Goal: Information Seeking & Learning: Learn about a topic

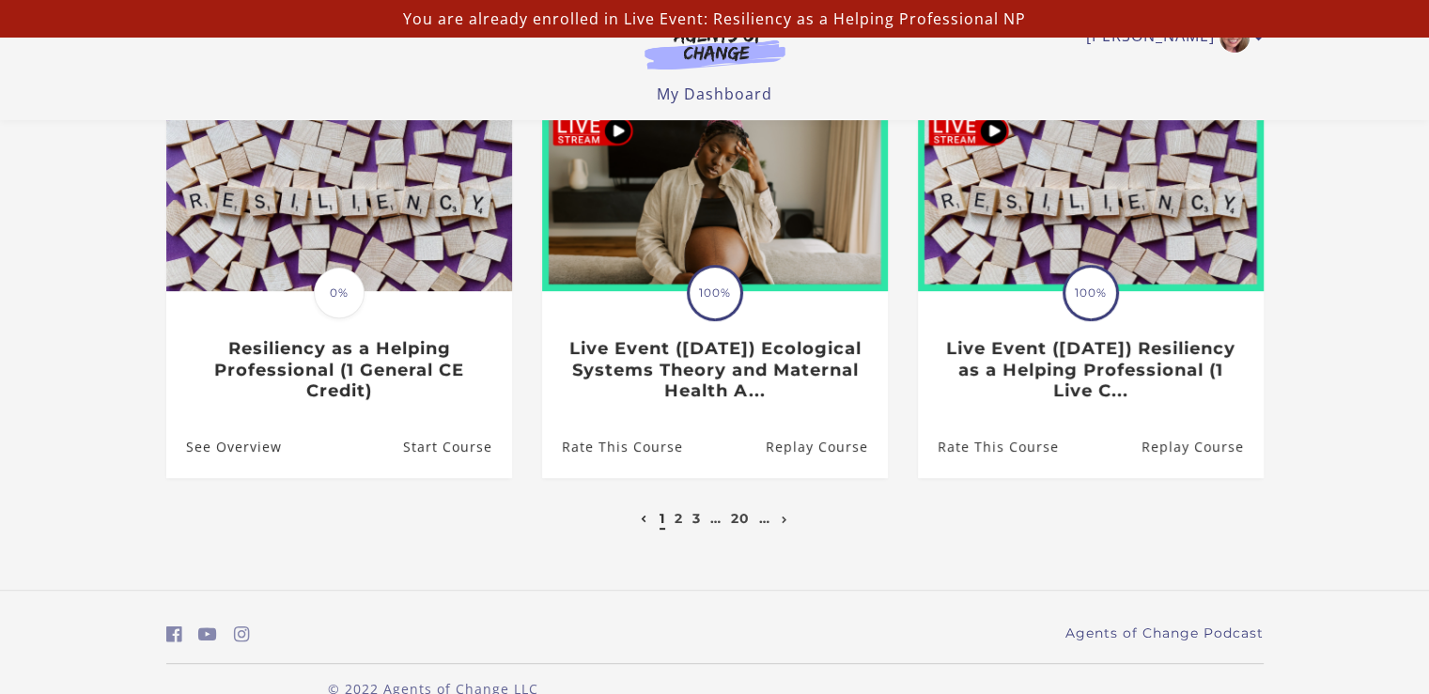
scroll to position [597, 0]
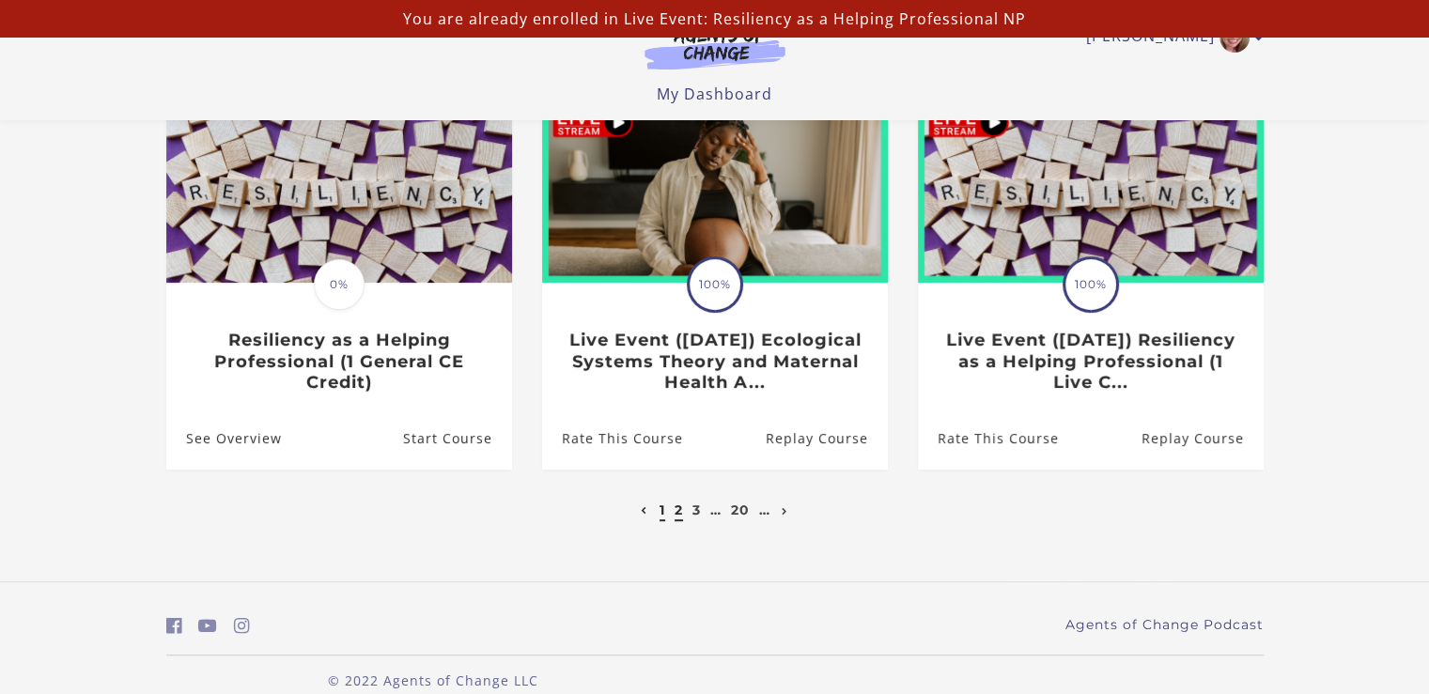
click at [679, 517] on link "2" at bounding box center [679, 510] width 8 height 17
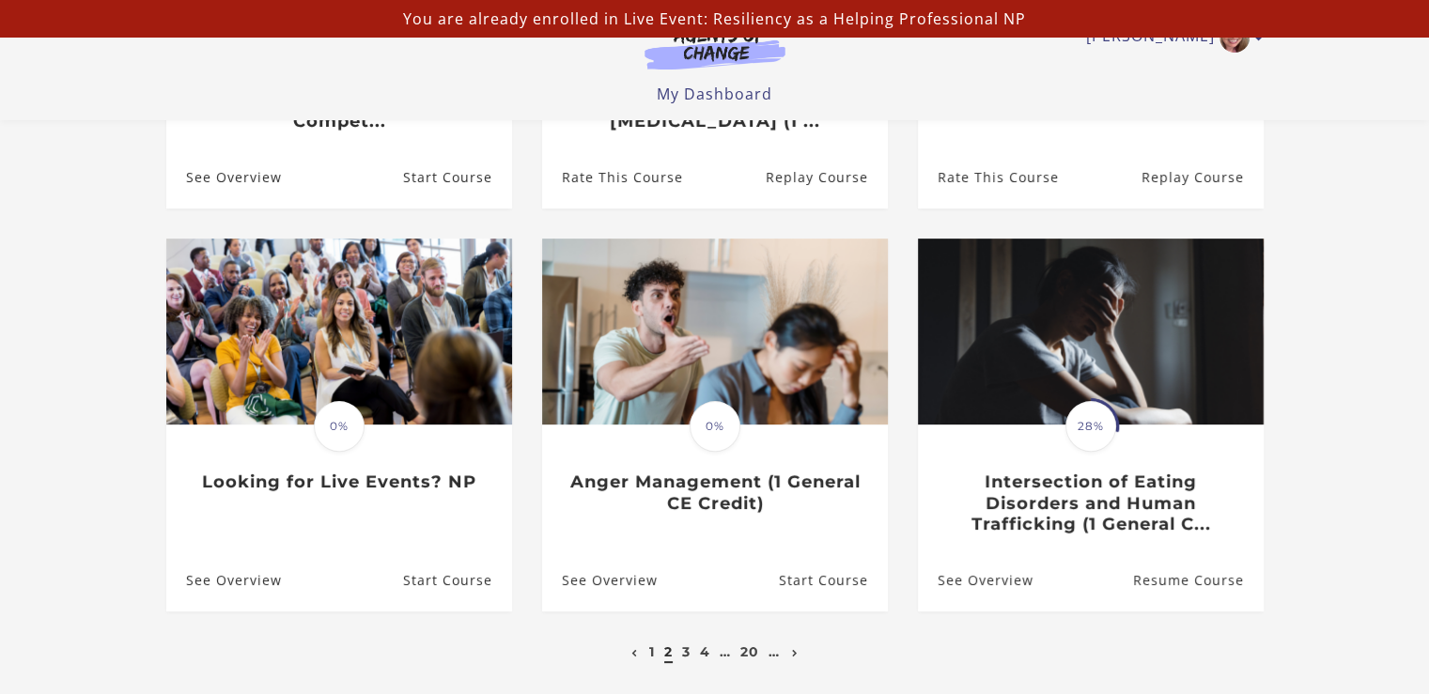
scroll to position [459, 0]
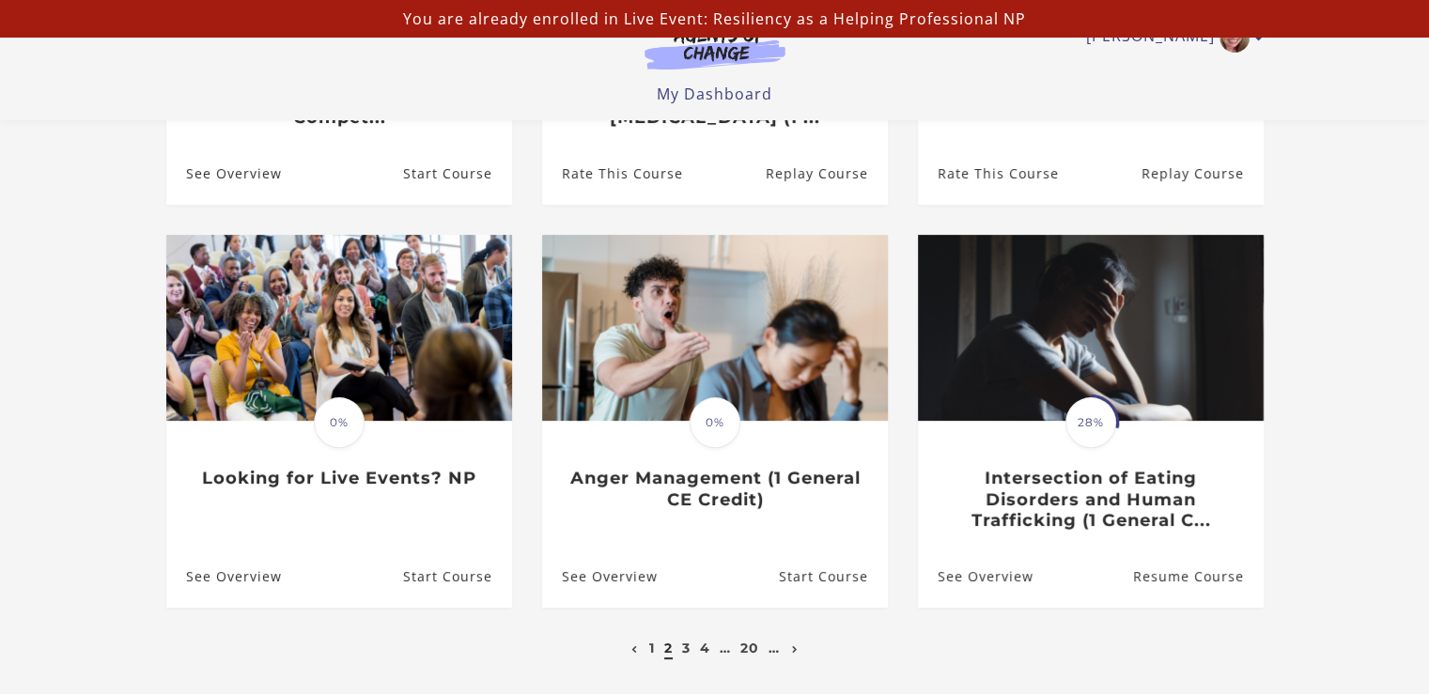
click at [4, 204] on section "**********" at bounding box center [714, 189] width 1429 height 1064
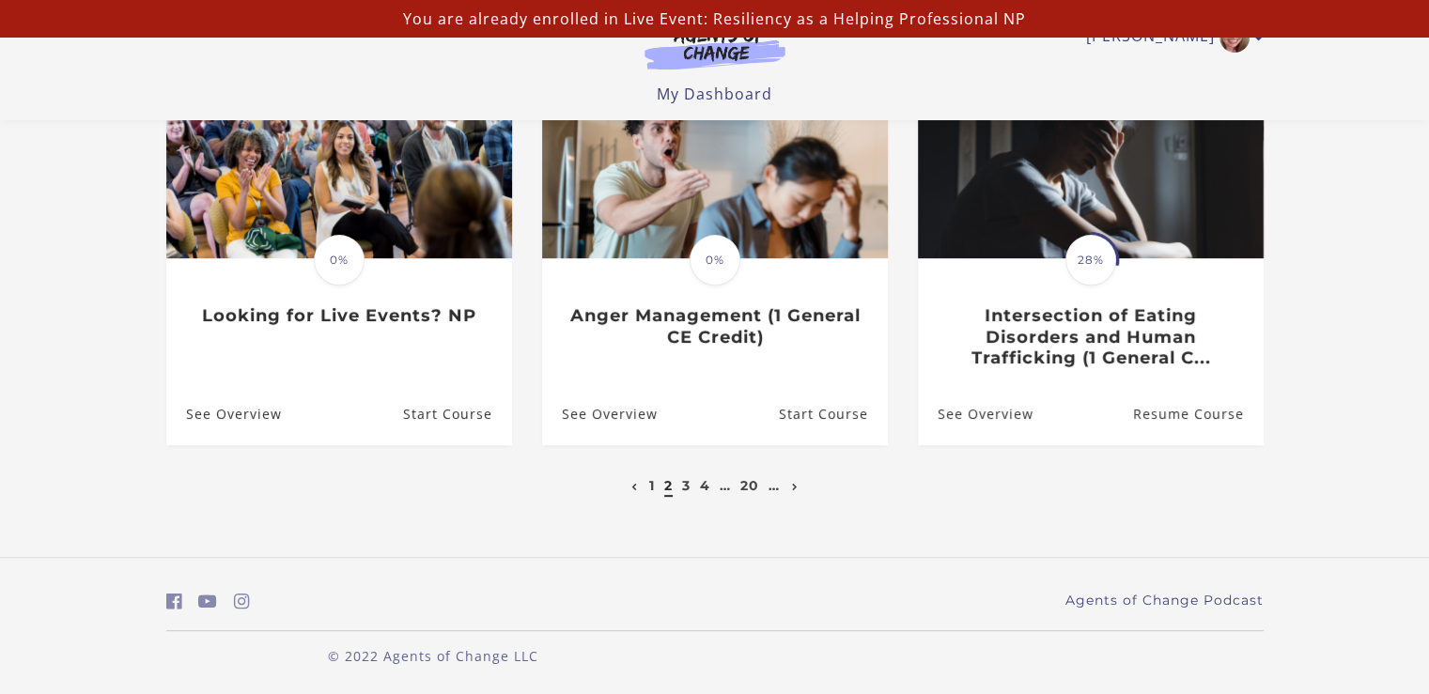
scroll to position [624, 0]
click at [705, 480] on link "4" at bounding box center [705, 485] width 10 height 17
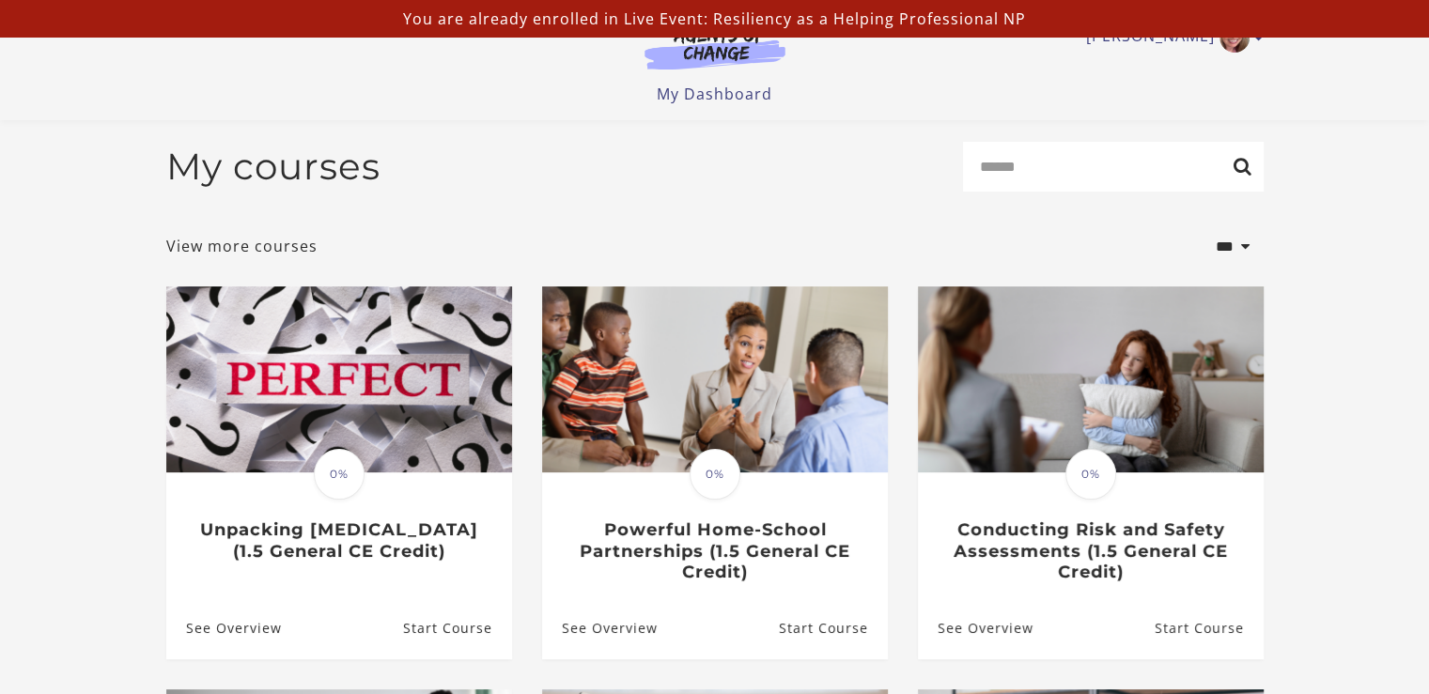
scroll to position [8, 0]
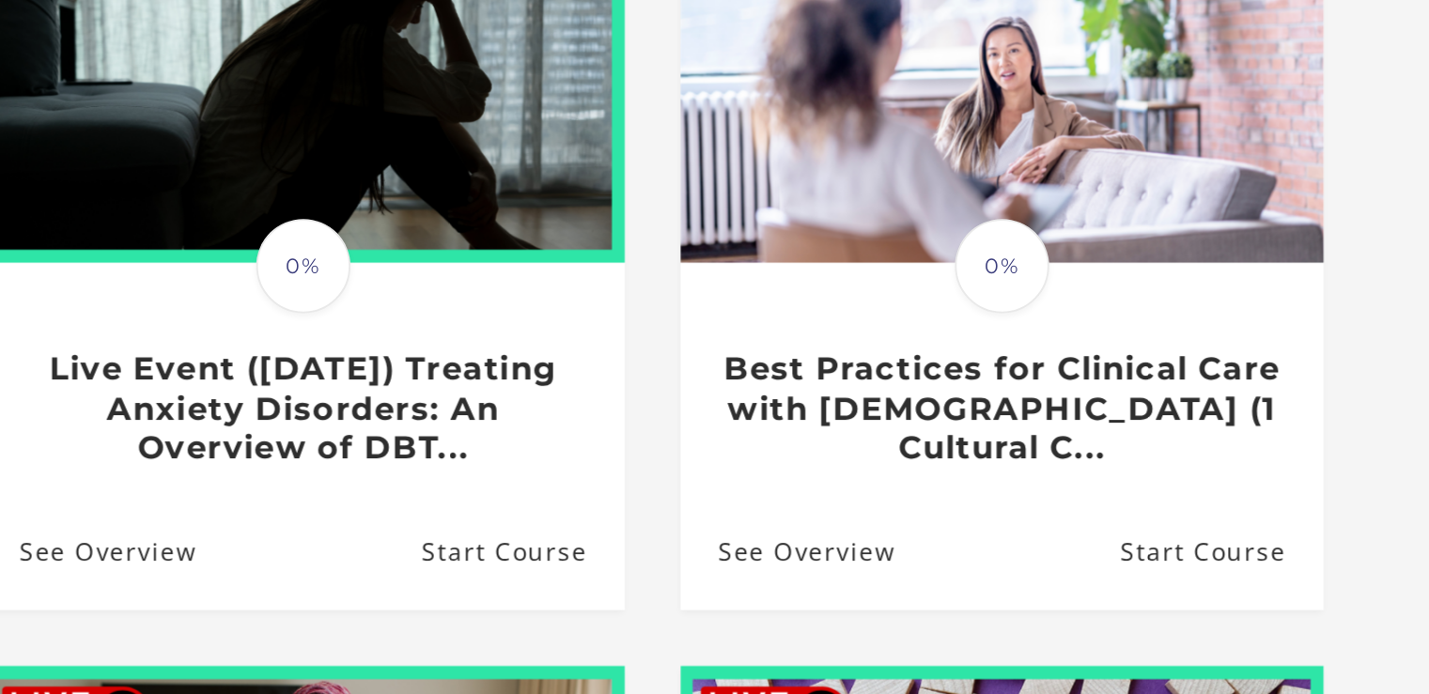
scroll to position [19, 0]
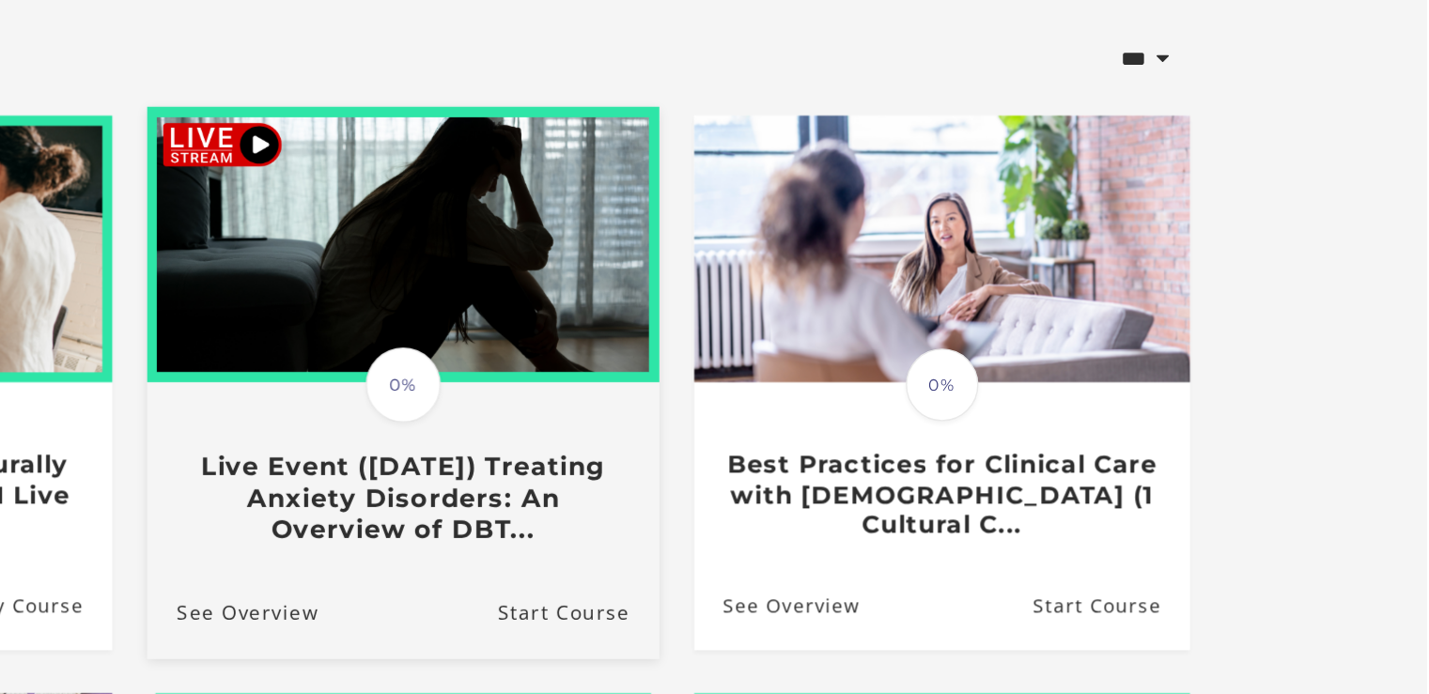
click at [666, 413] on img at bounding box center [714, 362] width 357 height 193
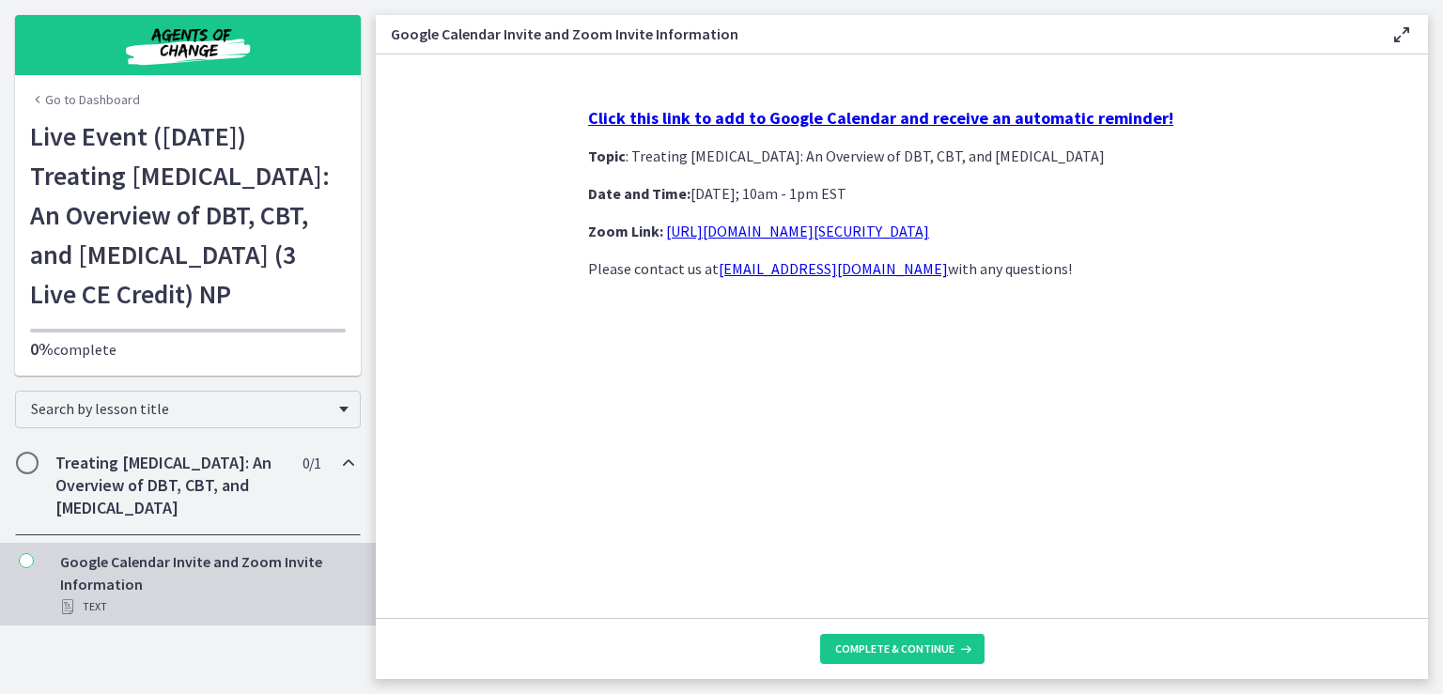
click at [147, 519] on h2 "Treating Anxiety Disorders: An Overview of DBT, CBT, and Exposure and Response …" at bounding box center [169, 486] width 229 height 68
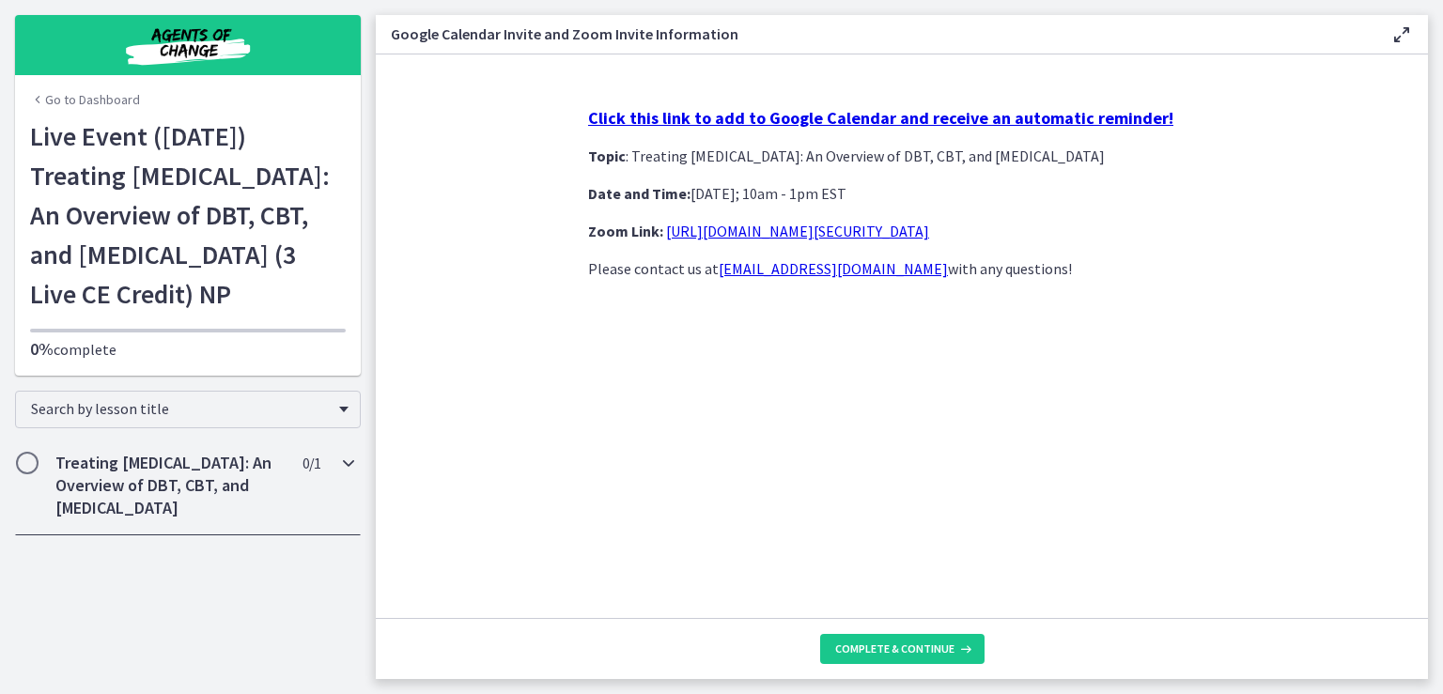
click at [147, 519] on h2 "Treating Anxiety Disorders: An Overview of DBT, CBT, and Exposure and Response …" at bounding box center [169, 486] width 229 height 68
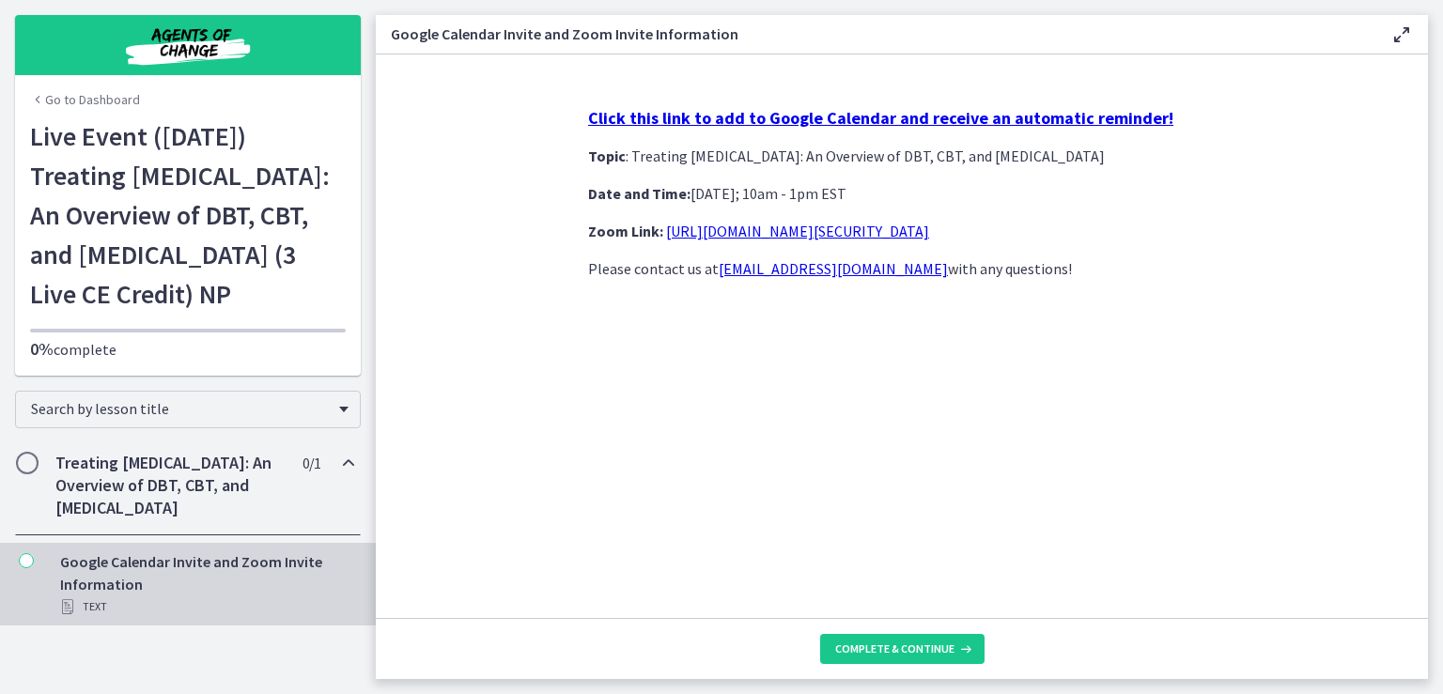
click at [397, 167] on section "Click this link to add to Google Calendar and receive an automatic reminder! To…" at bounding box center [902, 336] width 1052 height 564
click at [902, 649] on button "Complete & continue" at bounding box center [902, 649] width 164 height 30
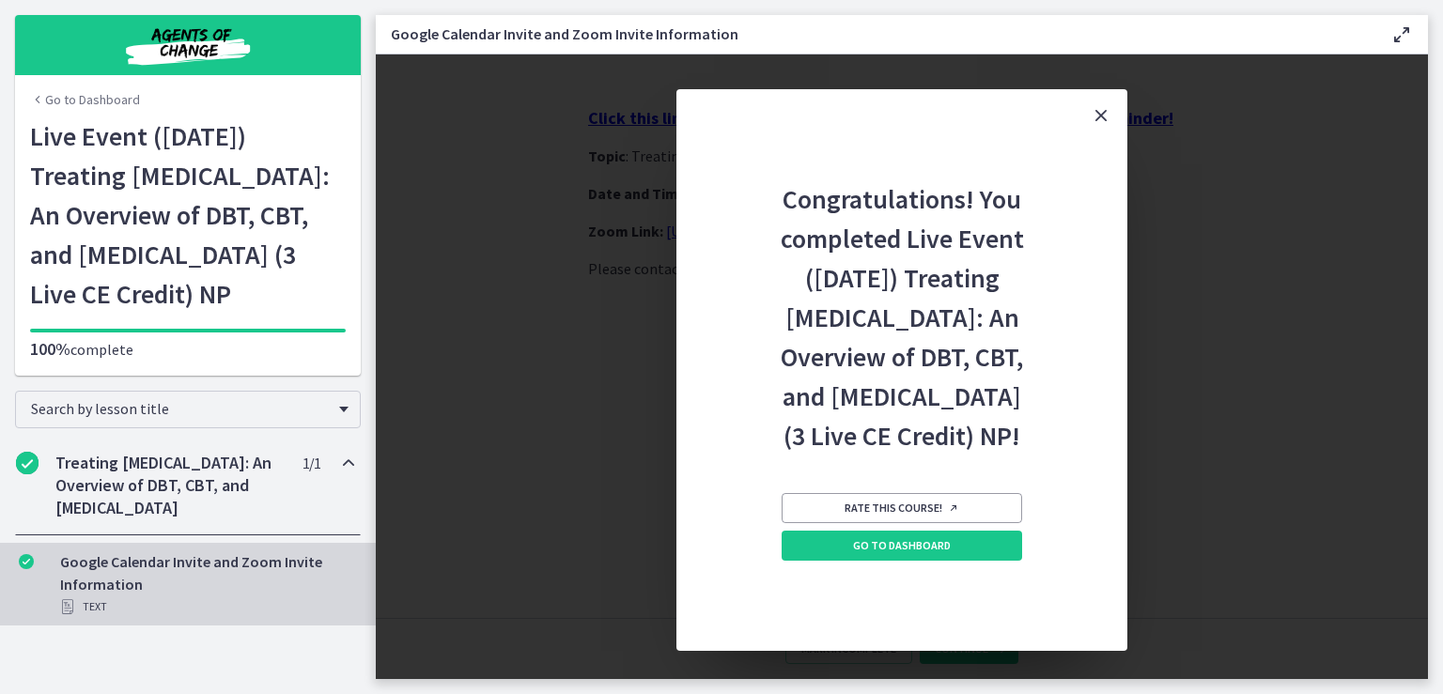
click at [1098, 121] on icon "Close" at bounding box center [1101, 115] width 23 height 23
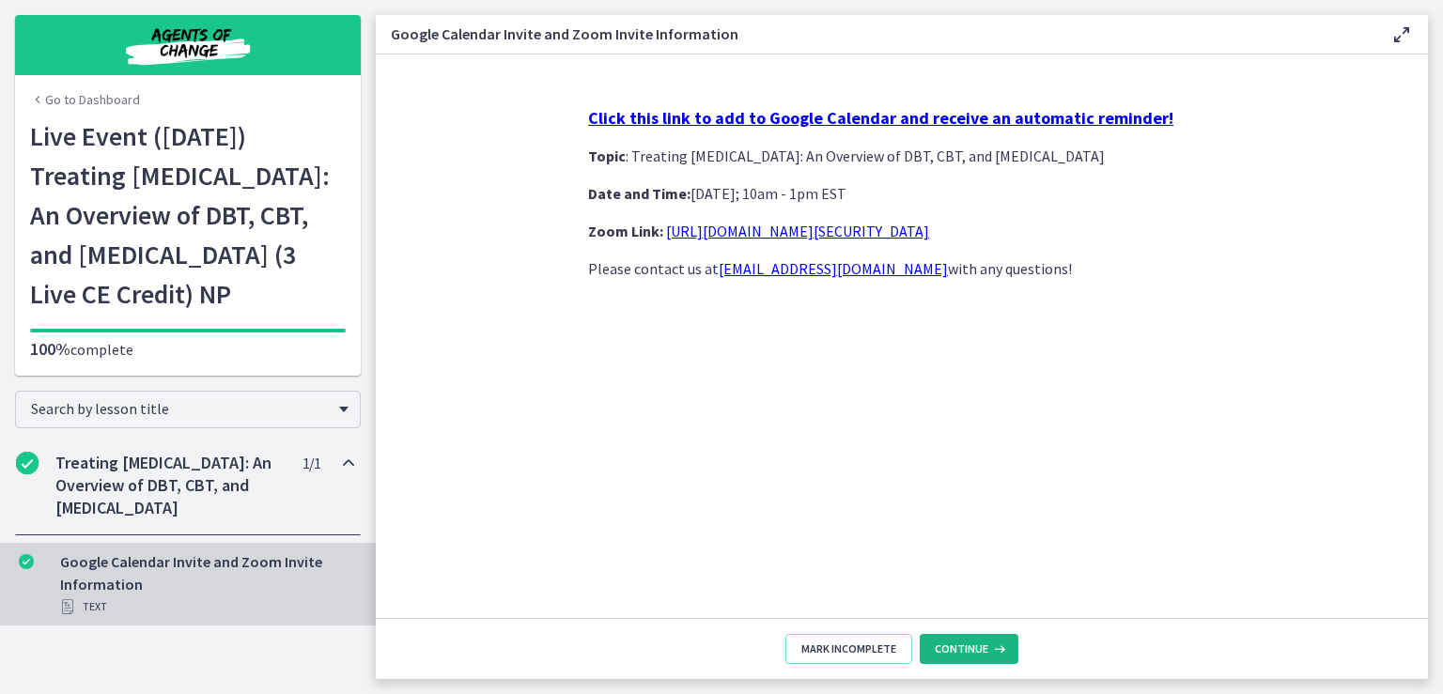
click at [968, 649] on button "Continue" at bounding box center [969, 649] width 99 height 30
click at [957, 652] on span "Continue" at bounding box center [962, 649] width 54 height 15
click at [951, 660] on button "Continue" at bounding box center [969, 649] width 99 height 30
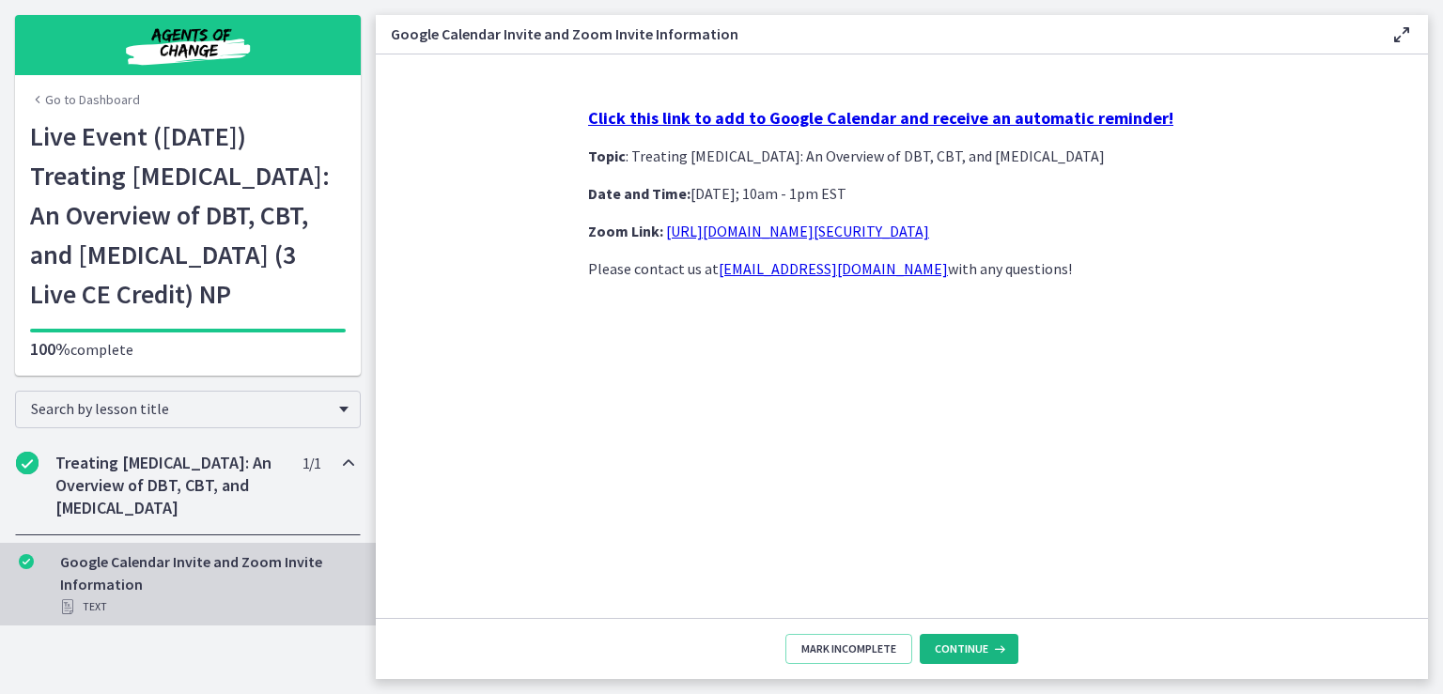
click at [954, 649] on span "Continue" at bounding box center [962, 649] width 54 height 15
click at [968, 649] on button "Continue" at bounding box center [969, 649] width 99 height 30
click at [973, 648] on span "Continue" at bounding box center [962, 649] width 54 height 15
click at [156, 520] on h2 "Treating Anxiety Disorders: An Overview of DBT, CBT, and Exposure and Response …" at bounding box center [169, 486] width 229 height 68
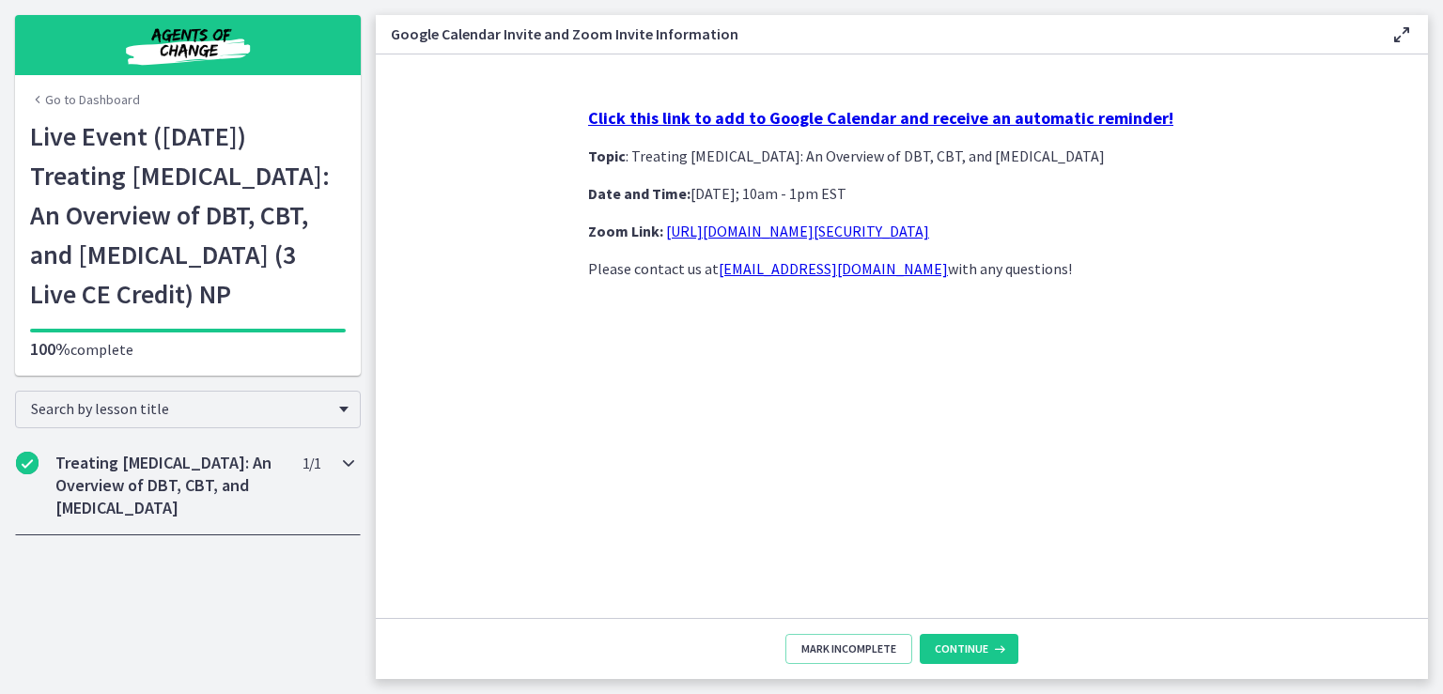
click at [156, 520] on h2 "Treating Anxiety Disorders: An Overview of DBT, CBT, and Exposure and Response …" at bounding box center [169, 486] width 229 height 68
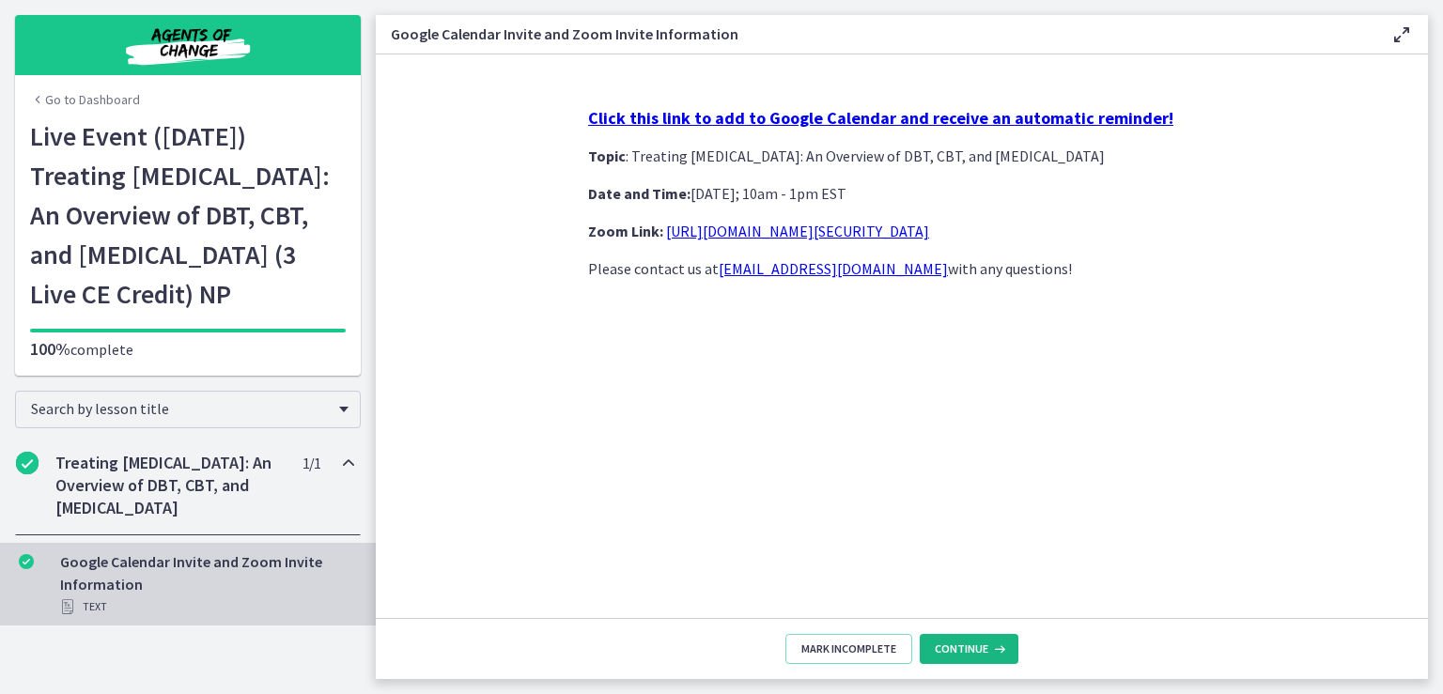
click at [968, 649] on button "Continue" at bounding box center [969, 649] width 99 height 30
click at [966, 657] on span "Continue" at bounding box center [962, 649] width 54 height 15
click at [965, 647] on span "Continue" at bounding box center [962, 649] width 54 height 15
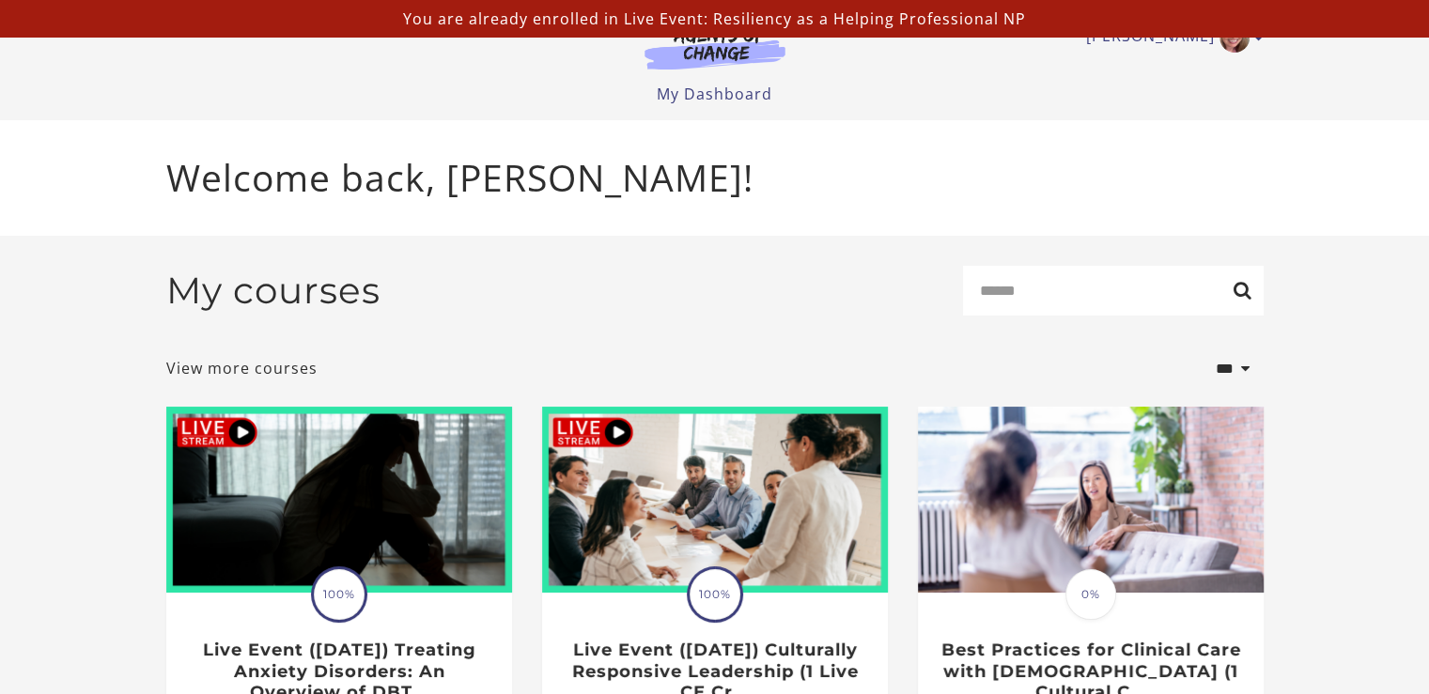
scroll to position [0, 14]
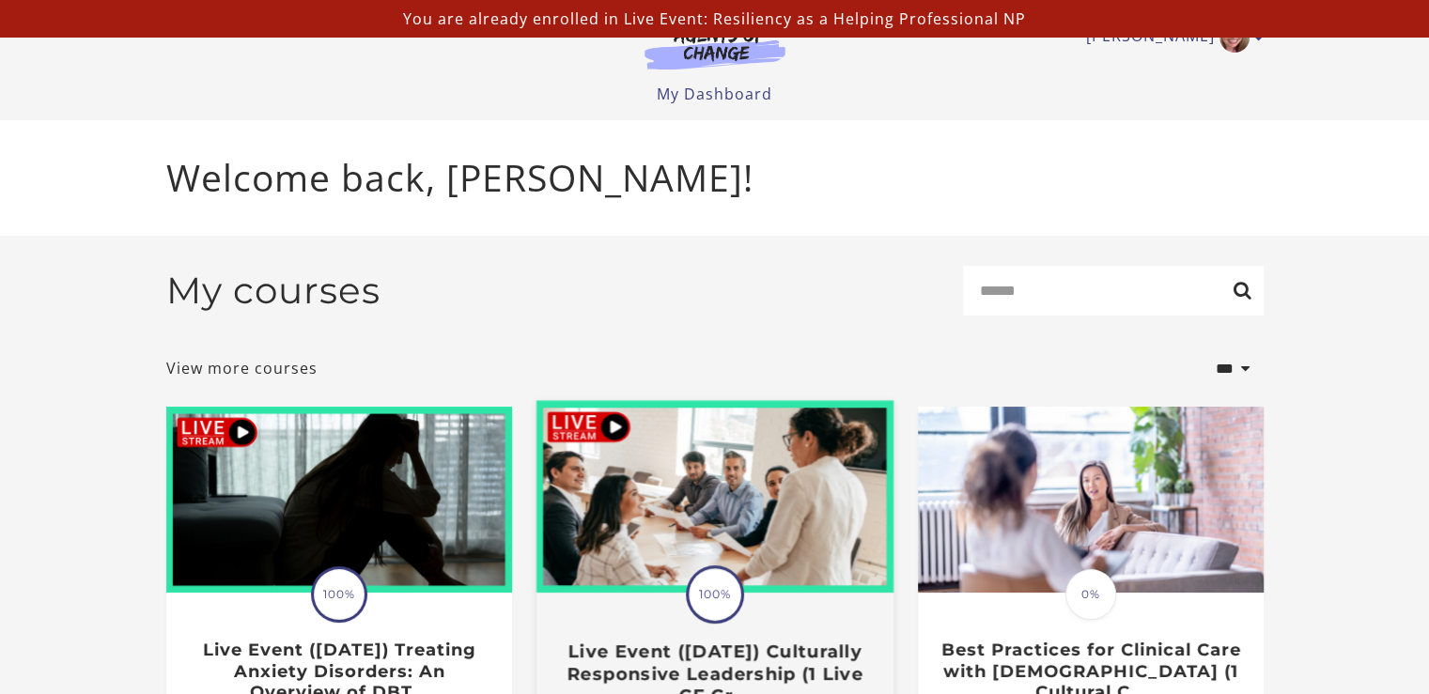
click at [700, 499] on img at bounding box center [714, 497] width 357 height 193
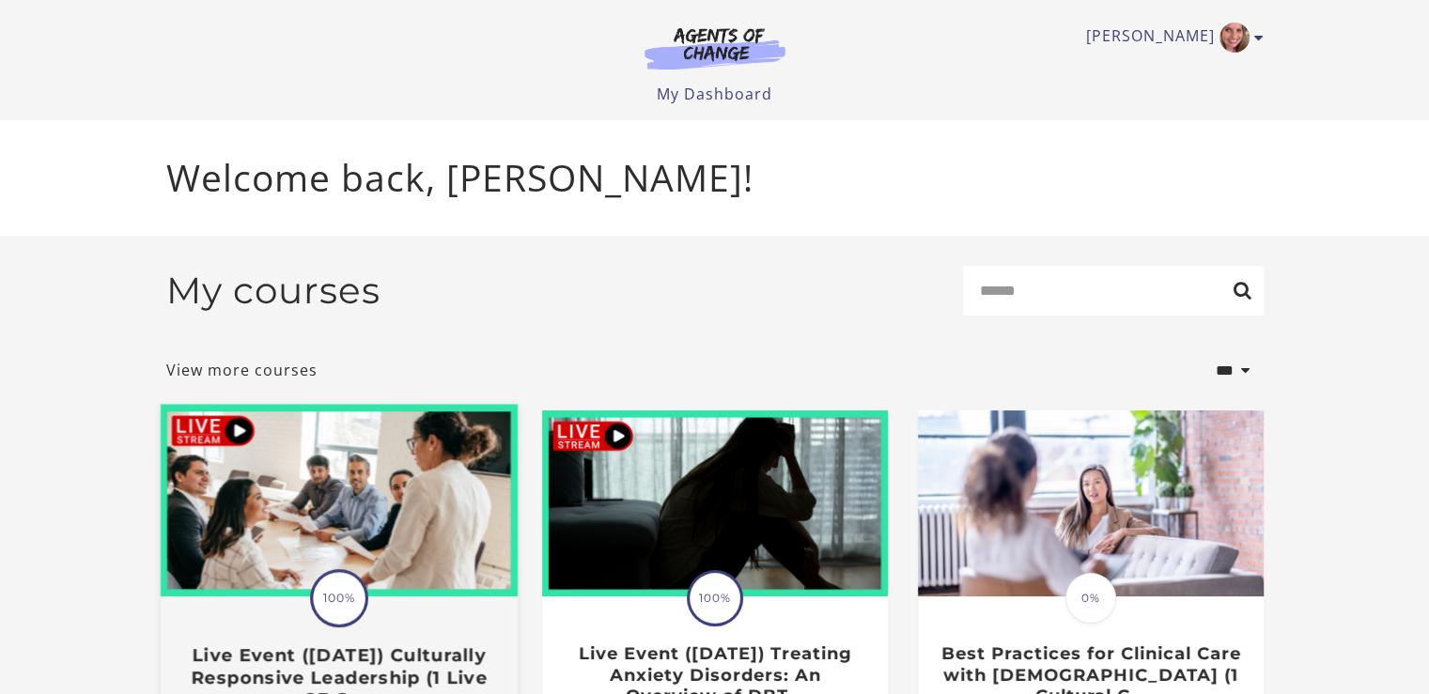
click at [357, 555] on img at bounding box center [338, 501] width 357 height 193
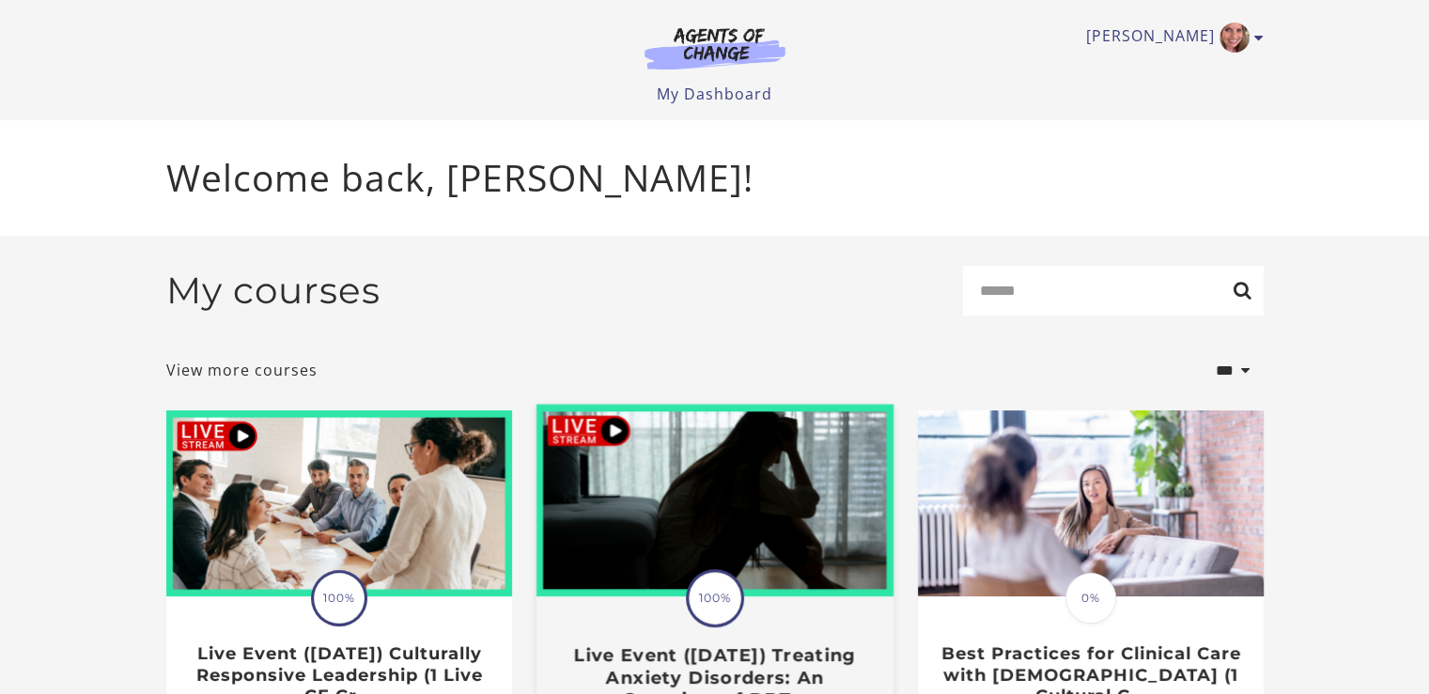
click at [714, 468] on img at bounding box center [714, 501] width 357 height 193
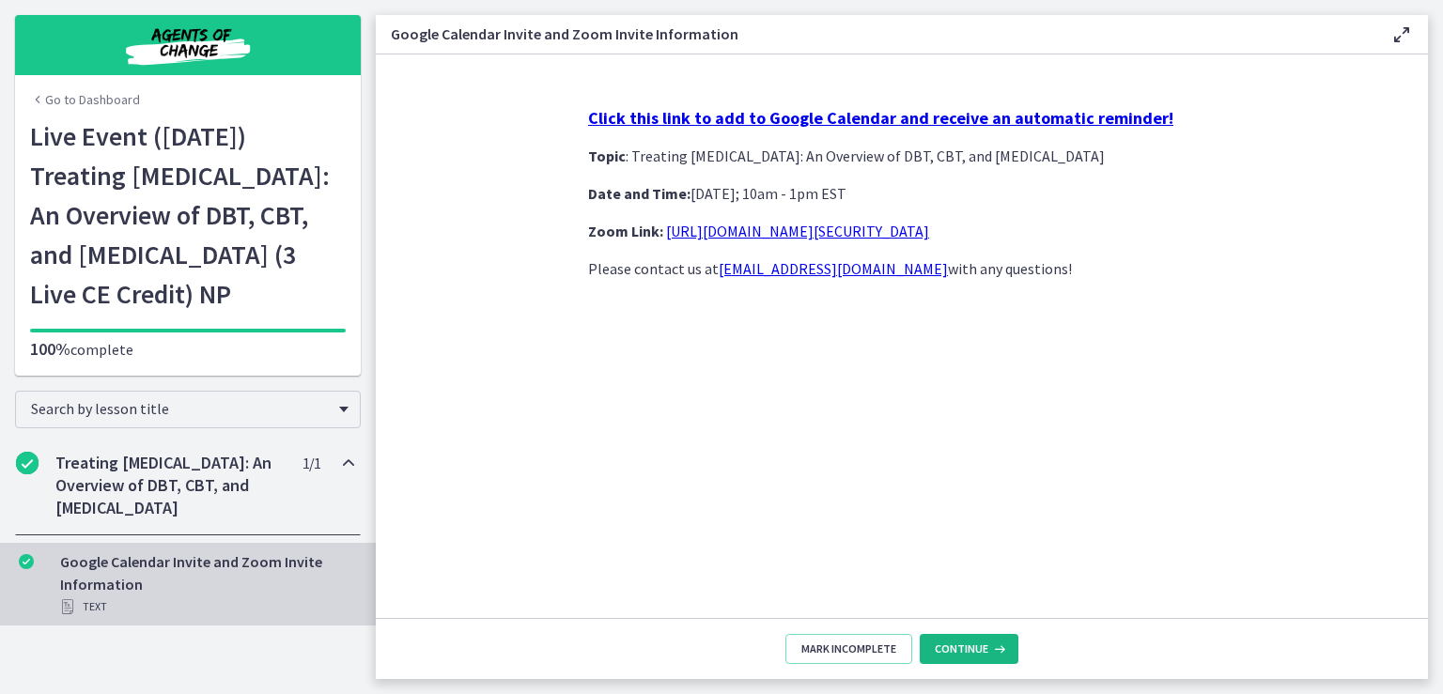
click at [968, 649] on button "Continue" at bounding box center [969, 649] width 99 height 30
click at [970, 645] on span "Continue" at bounding box center [962, 649] width 54 height 15
click at [957, 646] on span "Continue" at bounding box center [962, 649] width 54 height 15
click at [950, 640] on button "Continue" at bounding box center [969, 649] width 99 height 30
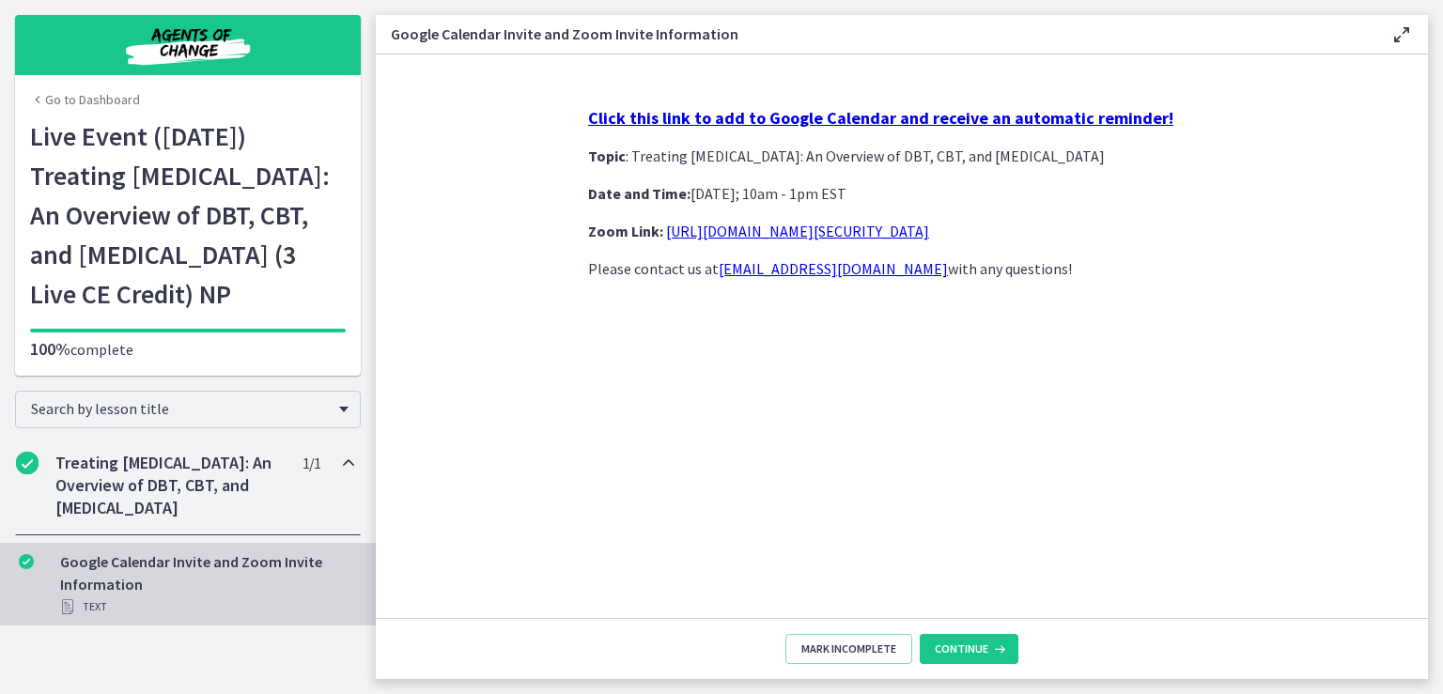
click at [177, 520] on h2 "Treating Anxiety Disorders: An Overview of DBT, CBT, and Exposure and Response …" at bounding box center [169, 486] width 229 height 68
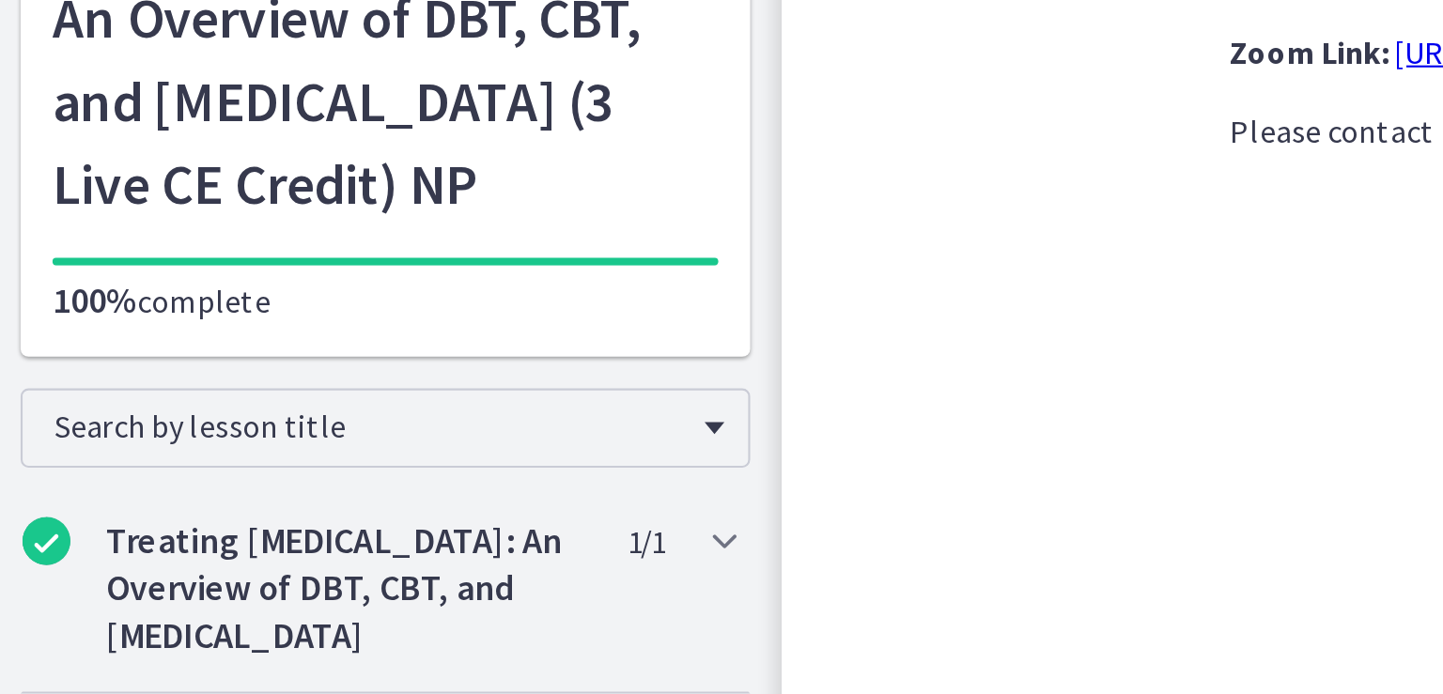
click at [45, 376] on div "Go to Dashboard Live Event (8/22/25) Treating Anxiety Disorders: An Overview of…" at bounding box center [188, 246] width 346 height 259
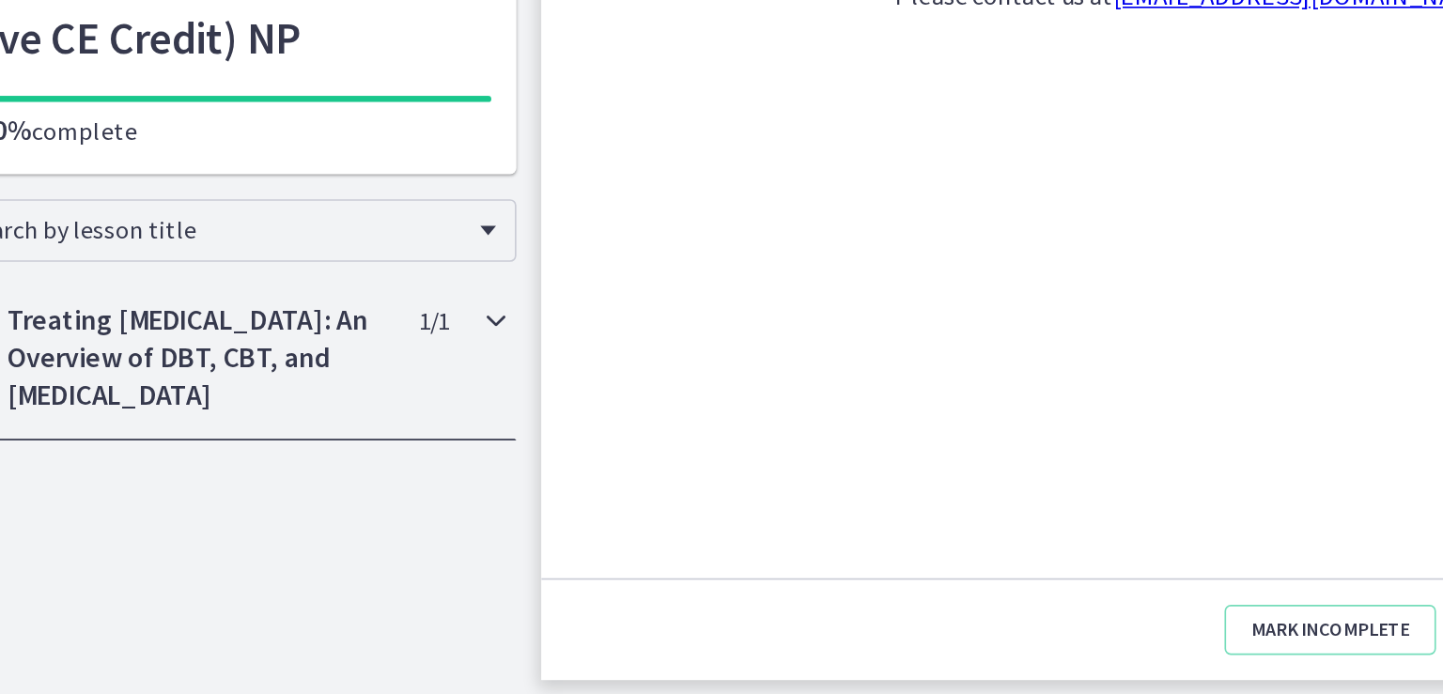
click at [109, 520] on h2 "Treating Anxiety Disorders: An Overview of DBT, CBT, and Exposure and Response …" at bounding box center [169, 486] width 229 height 68
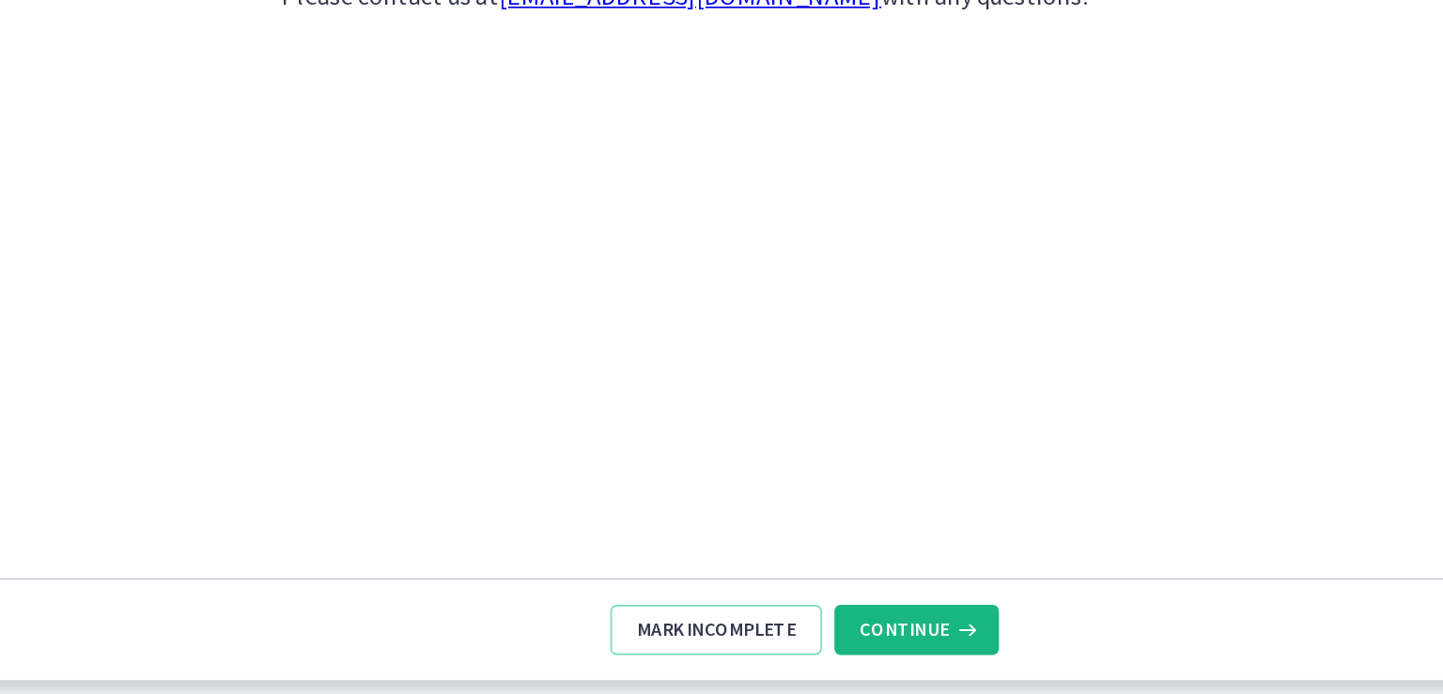
click at [971, 654] on span "Continue" at bounding box center [962, 649] width 54 height 15
click at [944, 642] on span "Continue" at bounding box center [962, 649] width 54 height 15
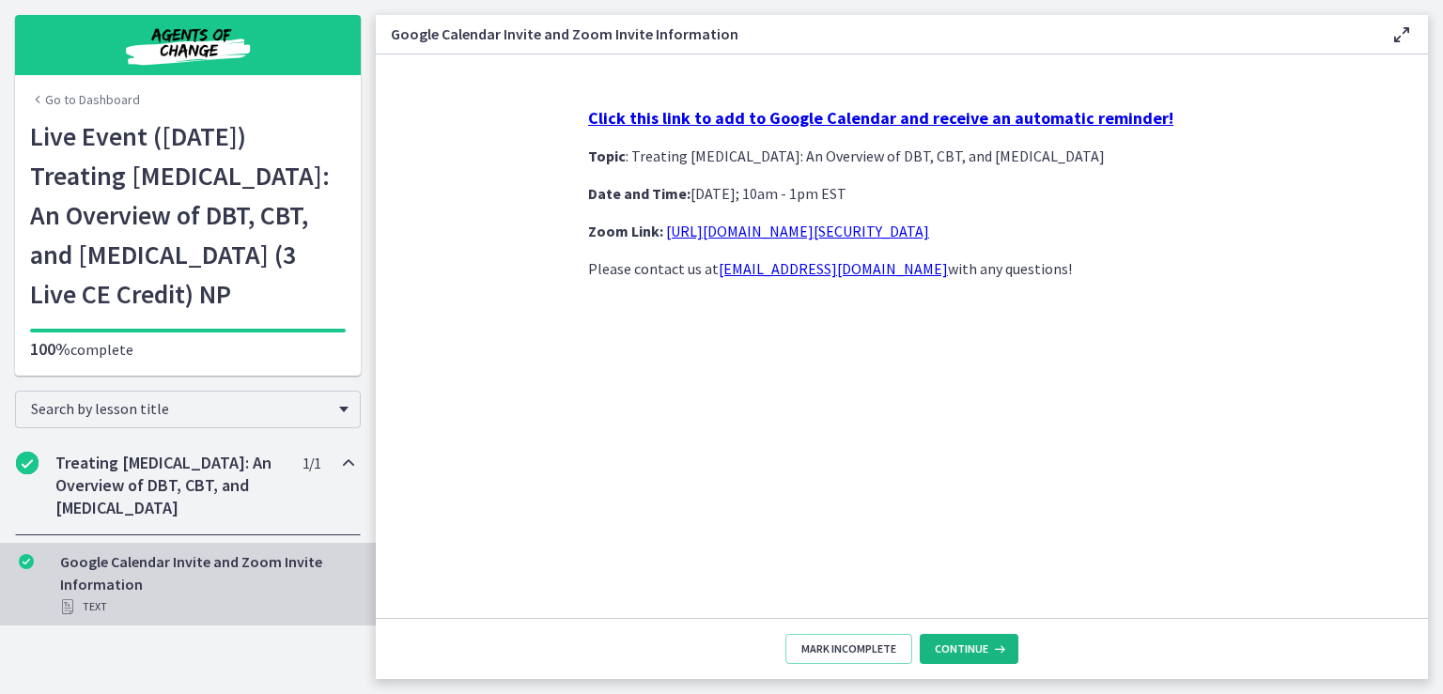
scroll to position [1, 0]
